Goal: Task Accomplishment & Management: Use online tool/utility

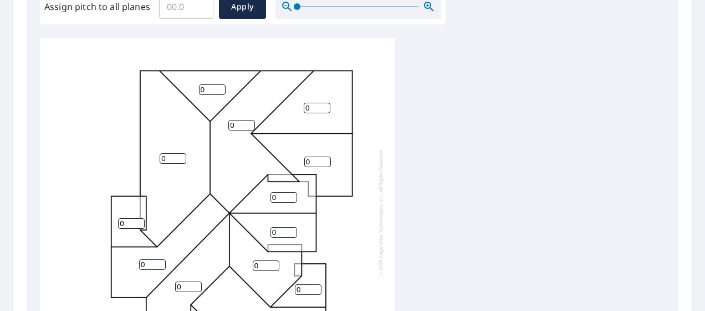
scroll to position [276, 0]
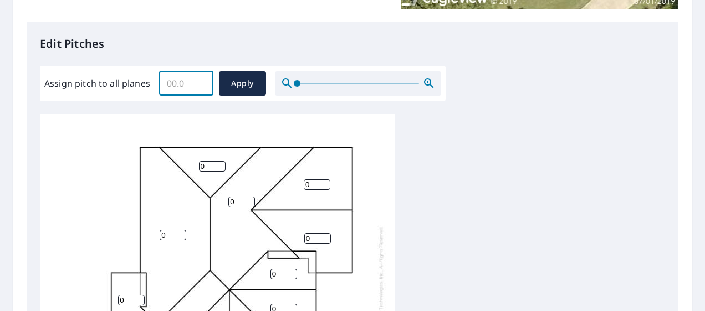
click at [183, 83] on input "Assign pitch to all planes" at bounding box center [186, 83] width 54 height 31
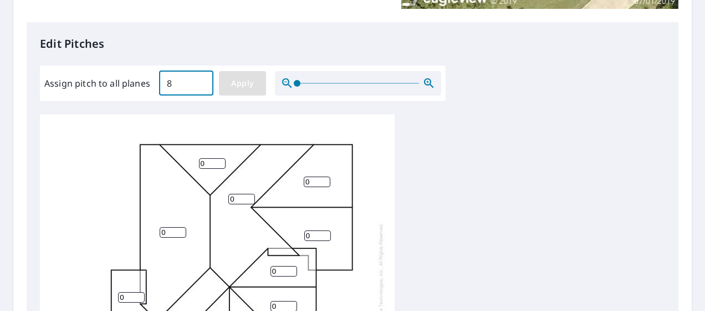
type input "8"
click at [245, 82] on span "Apply" at bounding box center [242, 84] width 29 height 14
type input "8"
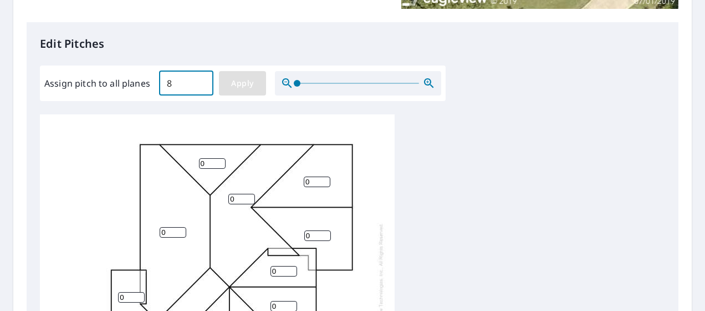
type input "8"
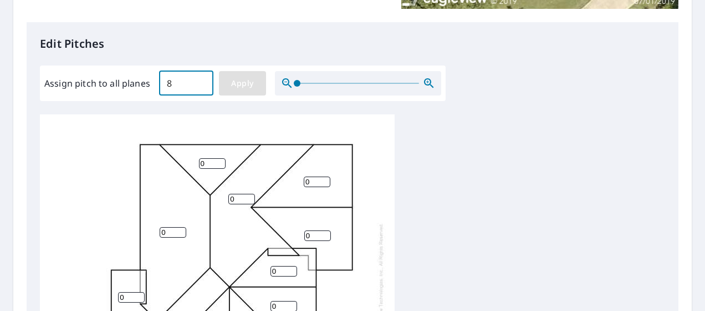
type input "8"
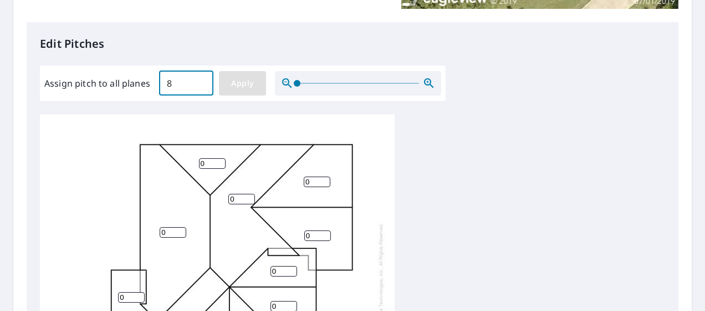
type input "8"
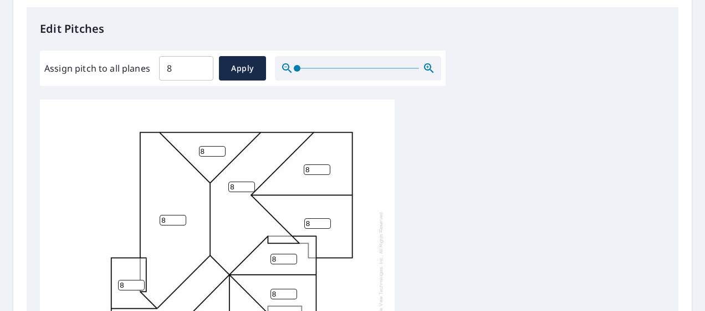
scroll to position [289, 0]
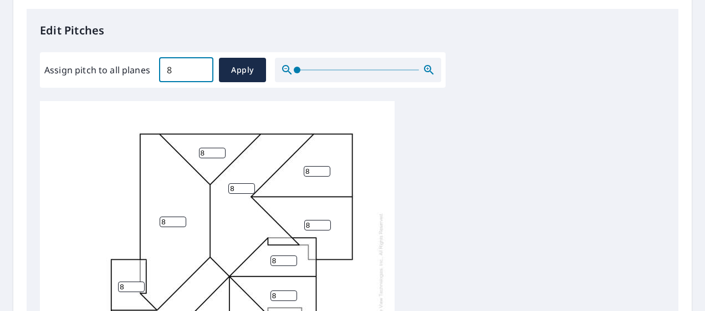
drag, startPoint x: 180, startPoint y: 64, endPoint x: 140, endPoint y: 67, distance: 40.0
click at [150, 68] on div "Assign pitch to all planes 8 ​ Apply" at bounding box center [242, 70] width 397 height 24
type input "9"
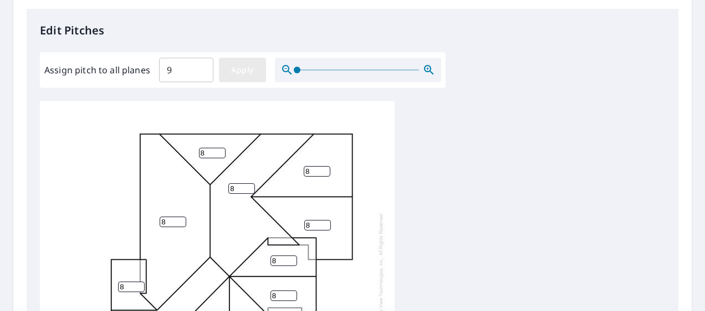
click at [248, 78] on button "Apply" at bounding box center [242, 70] width 47 height 24
type input "9"
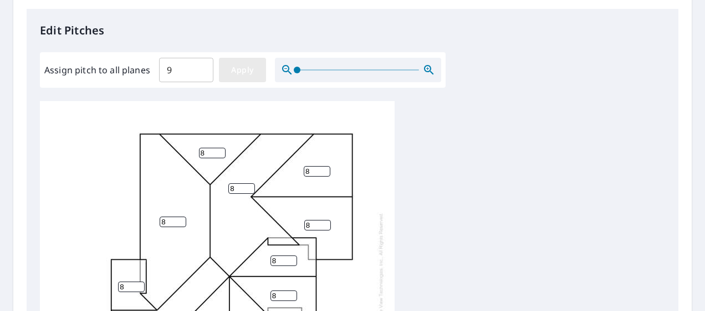
type input "9"
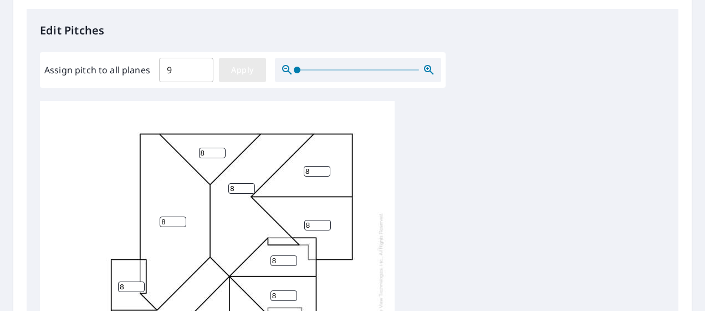
type input "9"
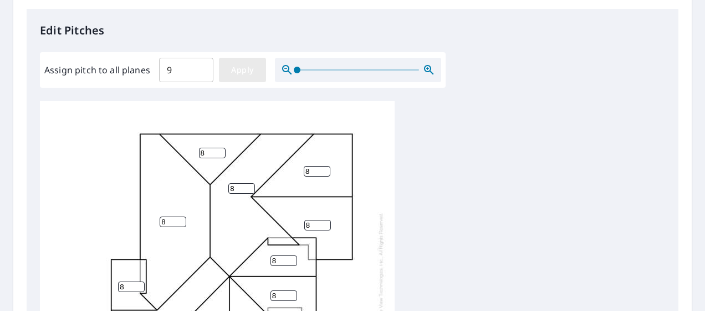
type input "9"
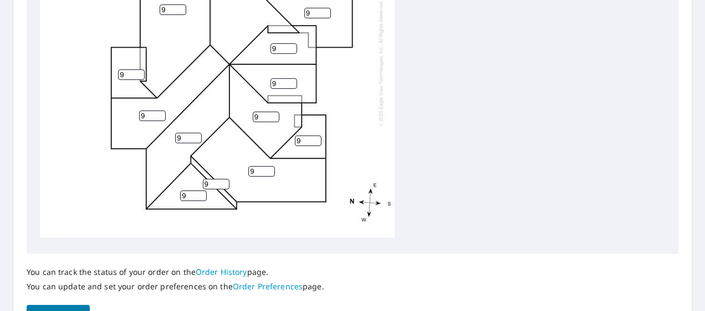
scroll to position [567, 0]
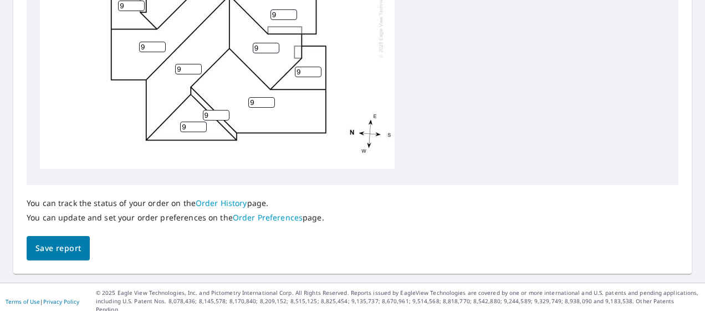
click at [69, 246] on span "Save report" at bounding box center [57, 248] width 45 height 14
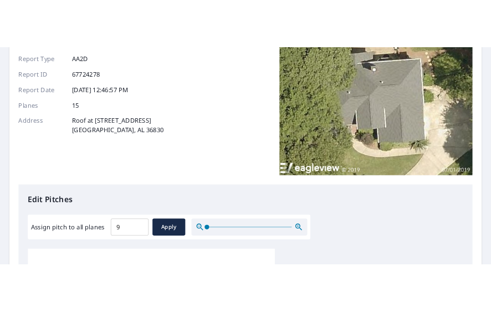
scroll to position [0, 0]
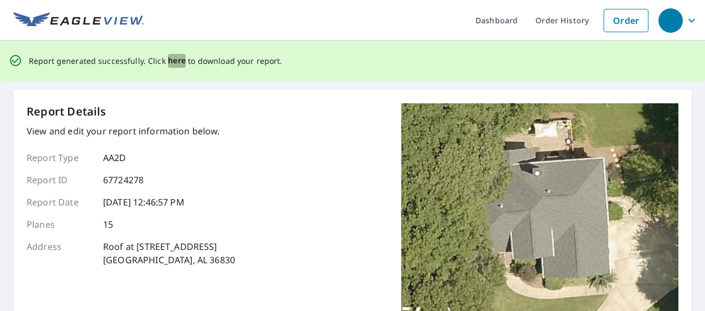
click at [170, 58] on span "here" at bounding box center [177, 61] width 18 height 14
